Goal: Transaction & Acquisition: Purchase product/service

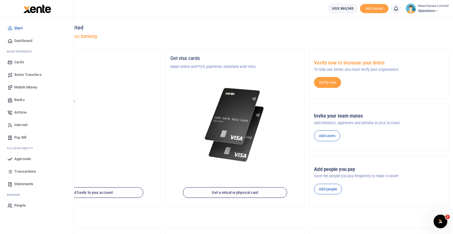
click at [18, 88] on span "Mobile Money" at bounding box center [25, 87] width 23 height 6
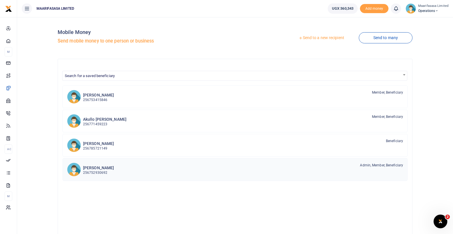
click at [102, 169] on h6 "Robert bob Okello" at bounding box center [98, 168] width 31 height 5
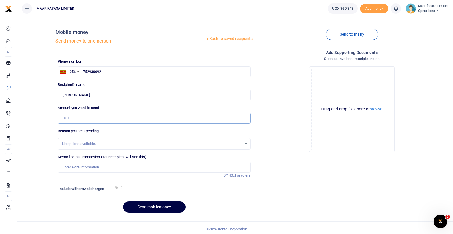
click at [112, 119] on input "Amount you want to send" at bounding box center [154, 118] width 193 height 11
type input "150,000"
click at [83, 167] on input "Memo for this transaction (Your recipient will see this)" at bounding box center [154, 167] width 193 height 11
type input "D"
type input "Annual Domain Subscription"
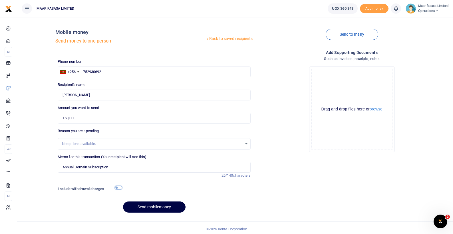
click at [118, 188] on input "checkbox" at bounding box center [118, 188] width 7 height 4
checkbox input "true"
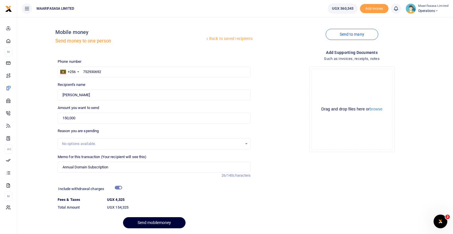
click at [153, 223] on button "Send mobilemoney" at bounding box center [154, 222] width 62 height 11
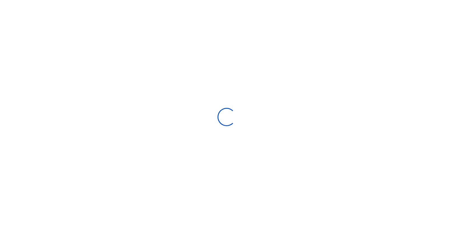
select select
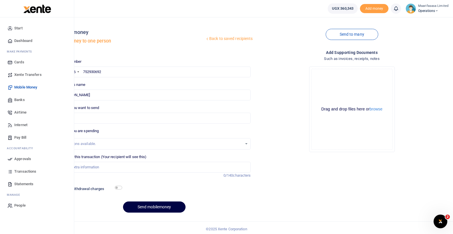
click at [23, 160] on span "Approvals" at bounding box center [22, 159] width 17 height 6
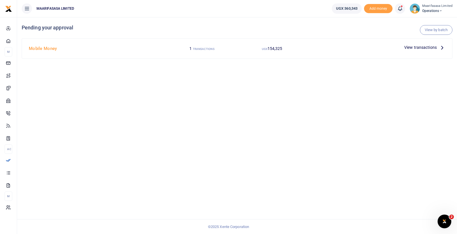
click at [419, 48] on span "View transactions" at bounding box center [420, 47] width 33 height 6
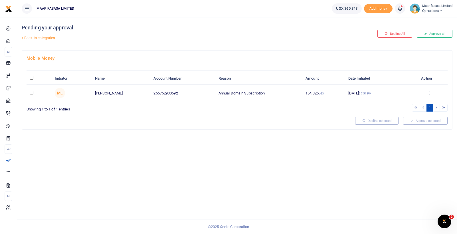
click at [32, 93] on input "checkbox" at bounding box center [32, 93] width 4 height 4
checkbox input "true"
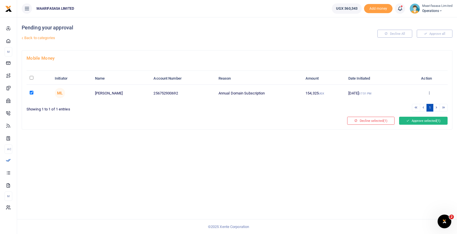
click at [429, 120] on button "Approve selected (1)" at bounding box center [423, 121] width 49 height 8
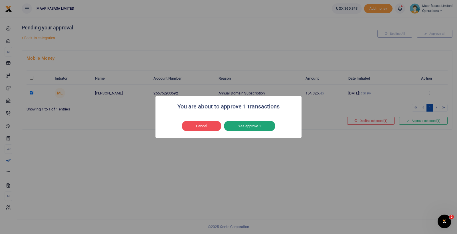
click at [258, 127] on button "Yes approve 1" at bounding box center [249, 126] width 51 height 11
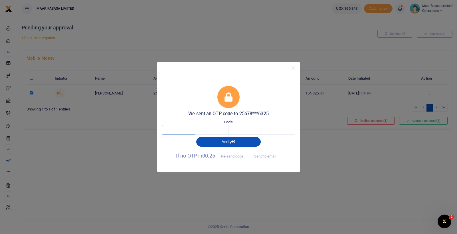
click at [178, 131] on input "text" at bounding box center [178, 130] width 33 height 10
type input "6"
type input "2"
type input "7"
type input "1"
